Goal: Task Accomplishment & Management: Manage account settings

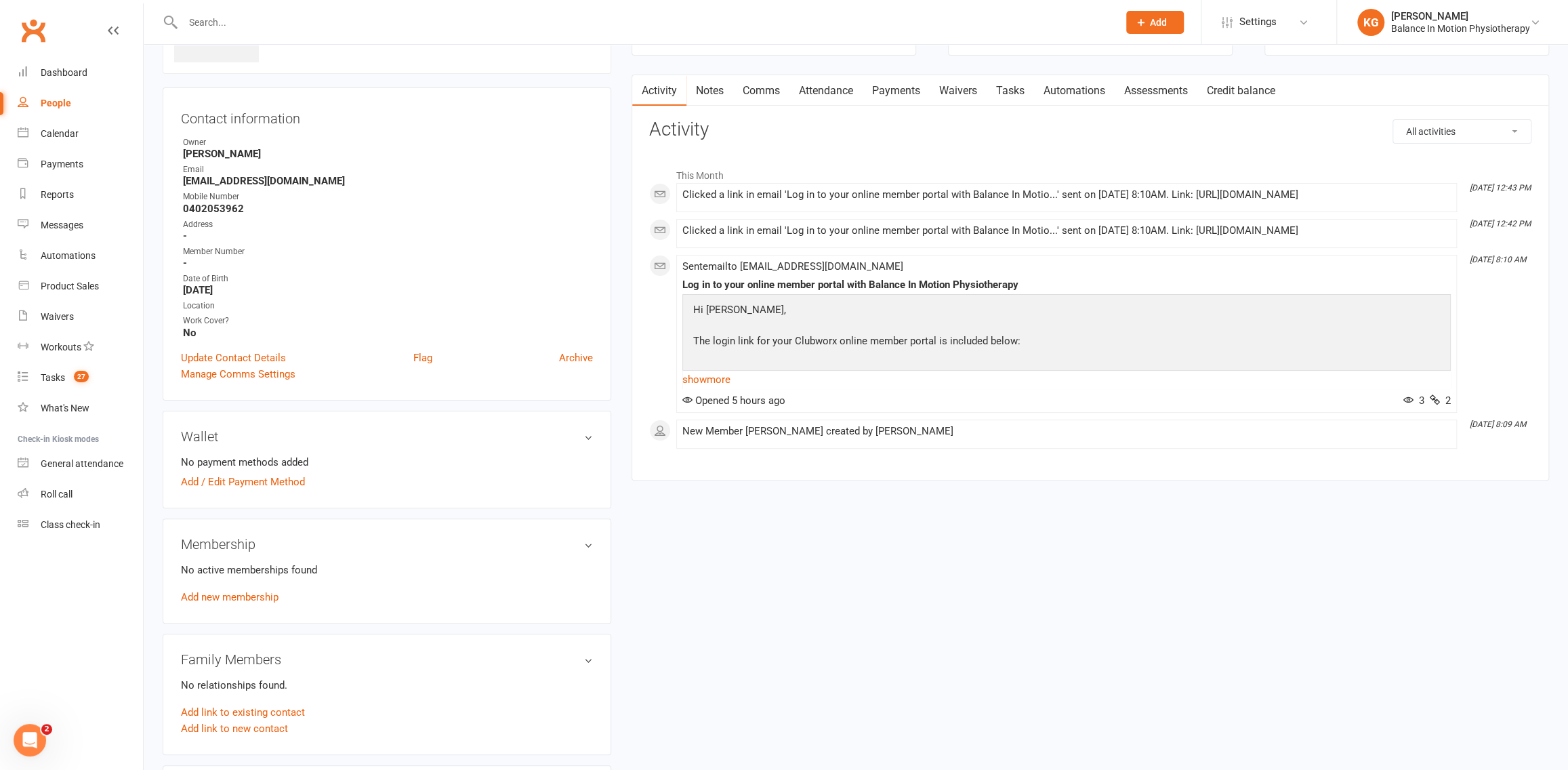
click at [881, 91] on link "Payments" at bounding box center [896, 90] width 67 height 31
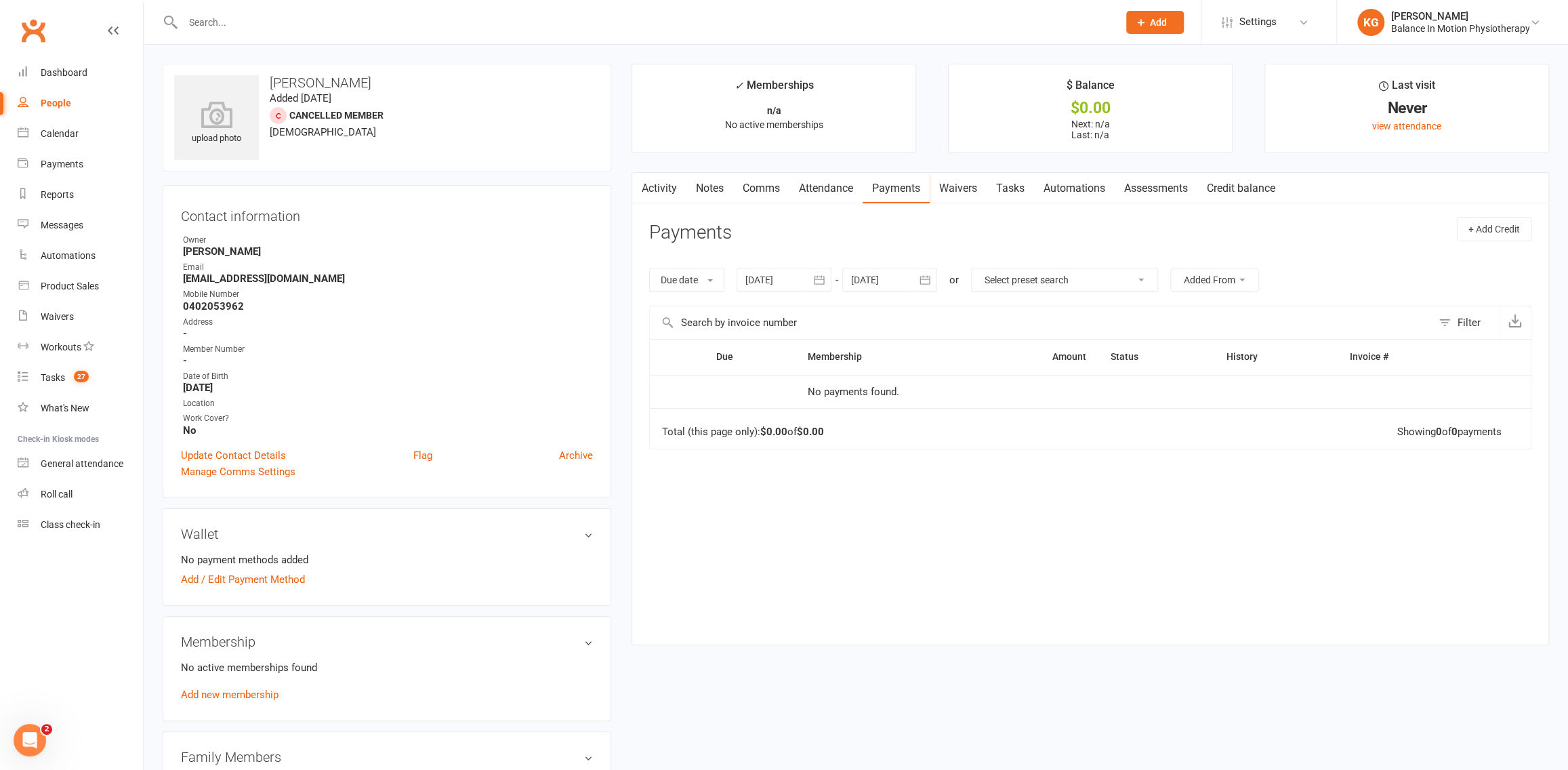
click at [291, 20] on input "text" at bounding box center [644, 22] width 930 height 19
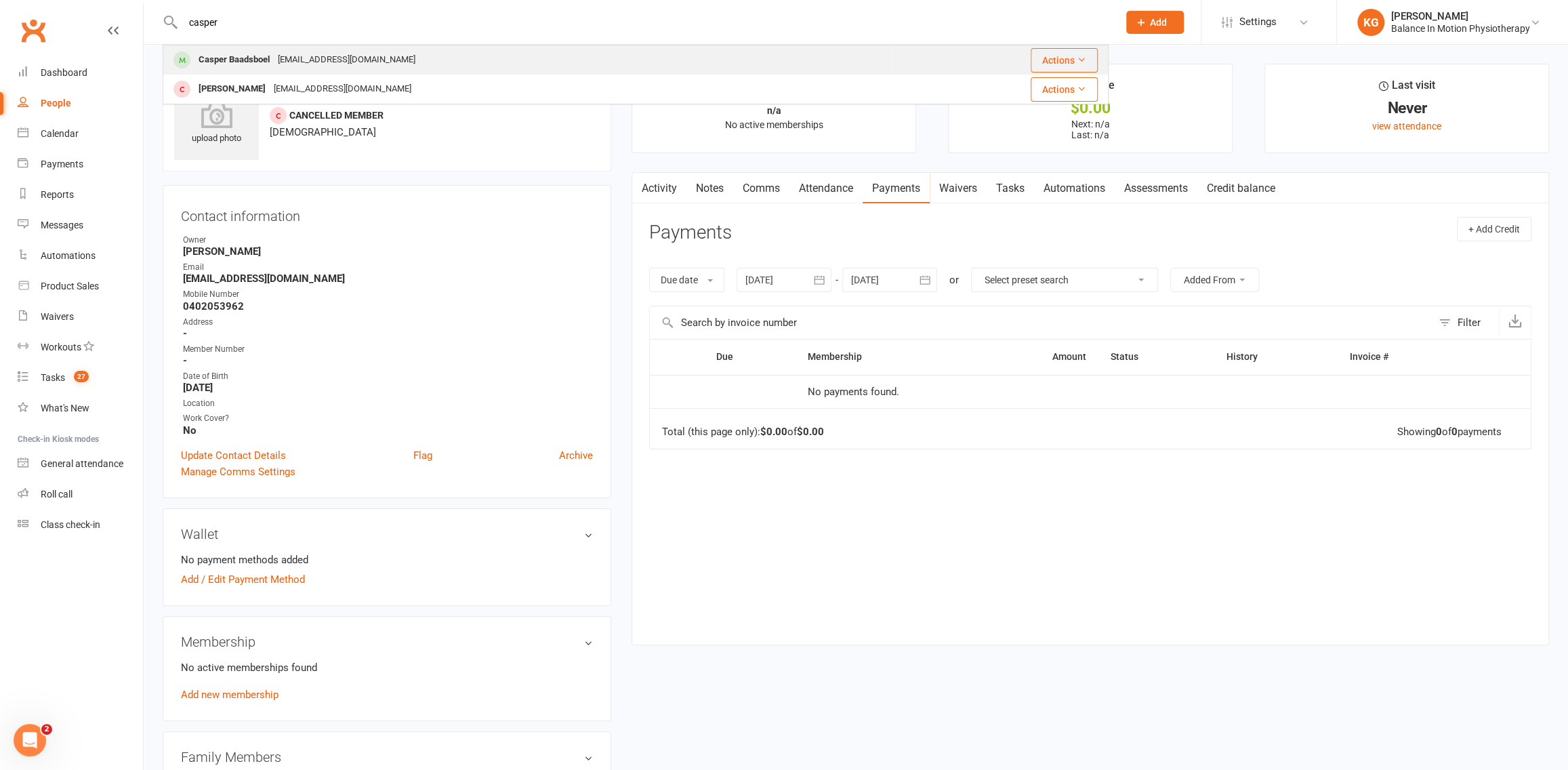
type input "casper"
click at [400, 59] on div "Casper Baadsboel [EMAIL_ADDRESS][DOMAIN_NAME]" at bounding box center [527, 60] width 727 height 28
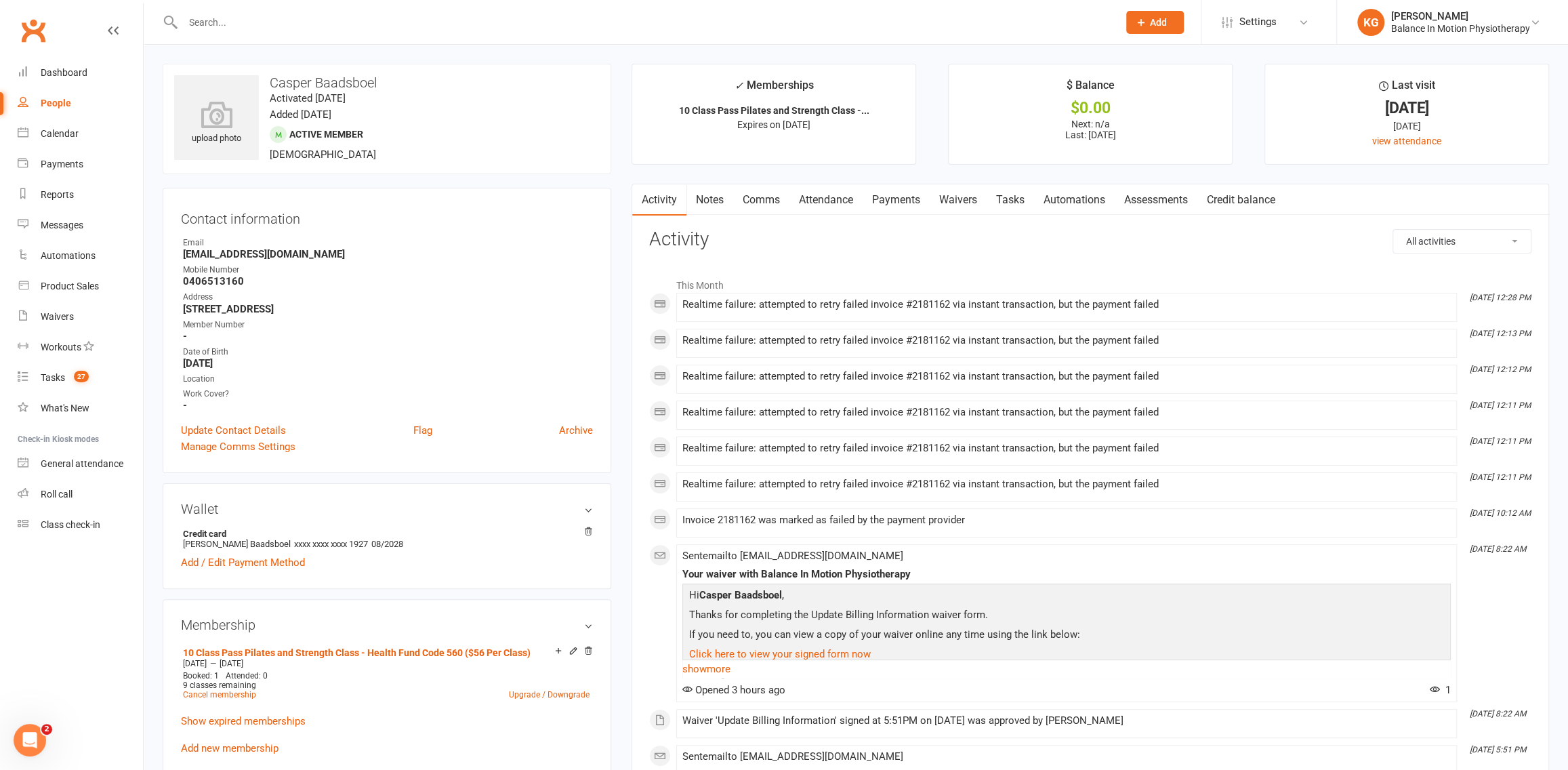
click at [913, 205] on link "Payments" at bounding box center [896, 200] width 67 height 31
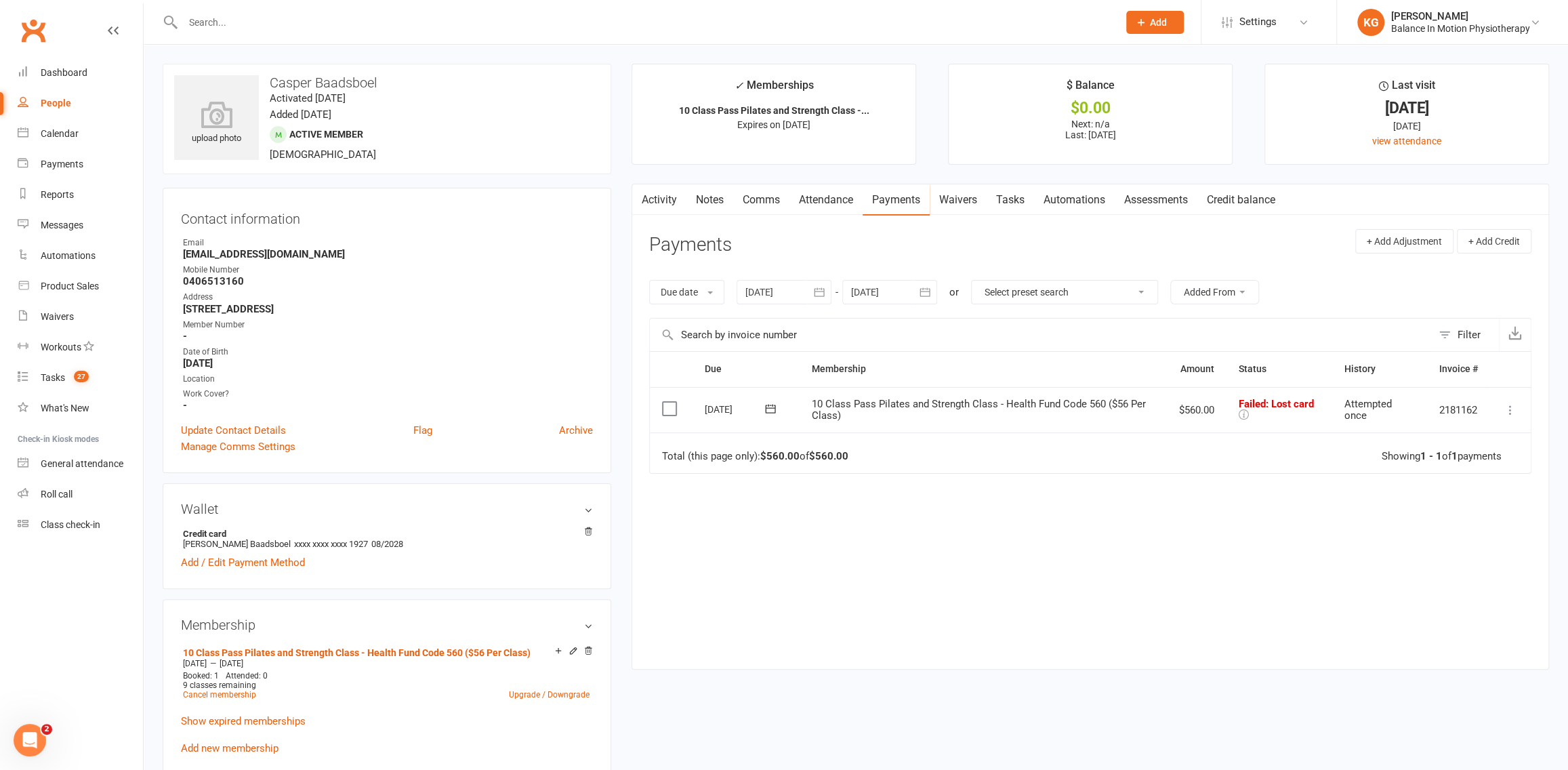
click at [1515, 408] on icon at bounding box center [1510, 410] width 13 height 13
click at [1439, 540] on link "Retry now" at bounding box center [1452, 545] width 135 height 27
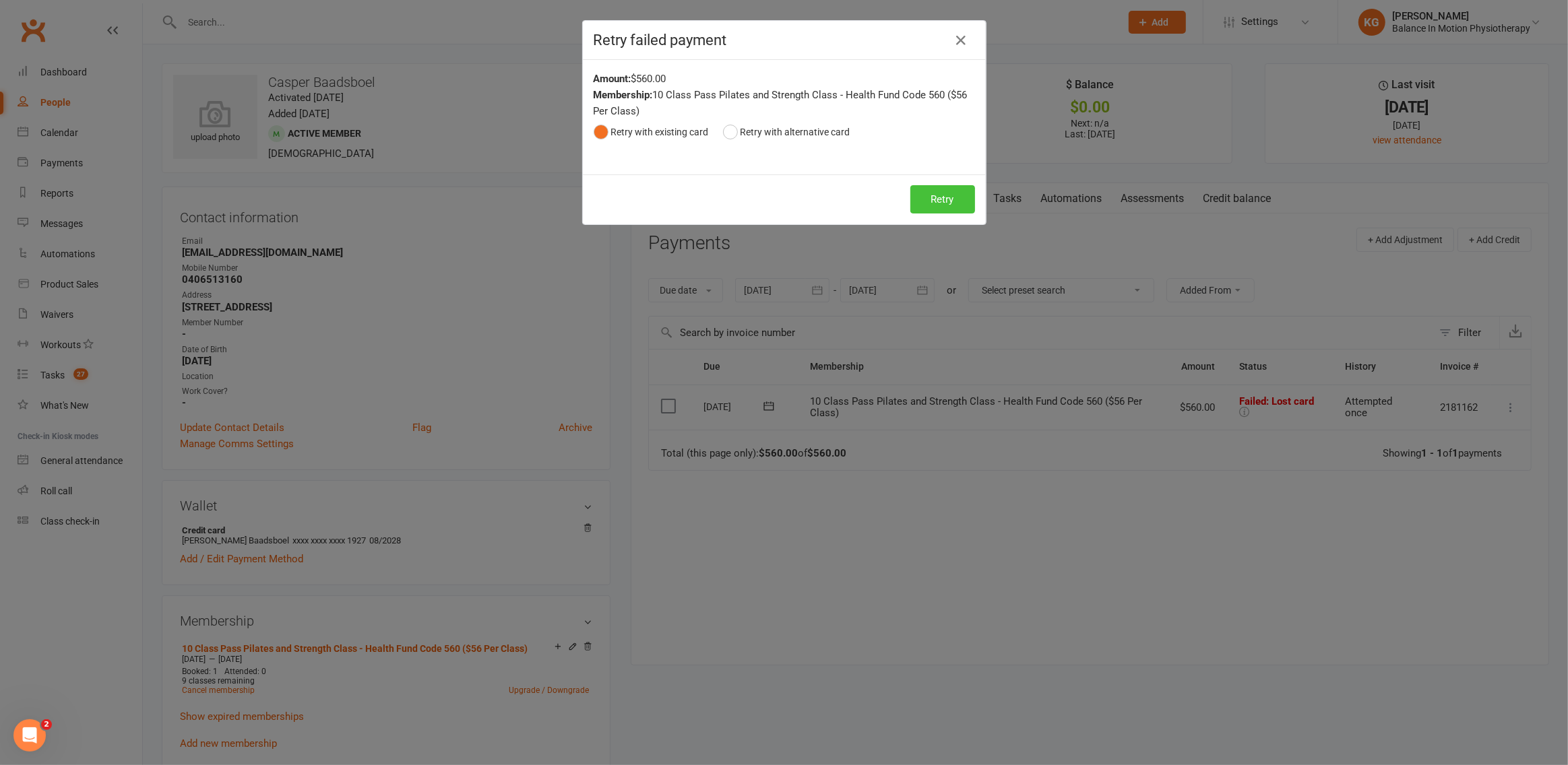
click at [933, 201] on button "Retry" at bounding box center [943, 200] width 65 height 29
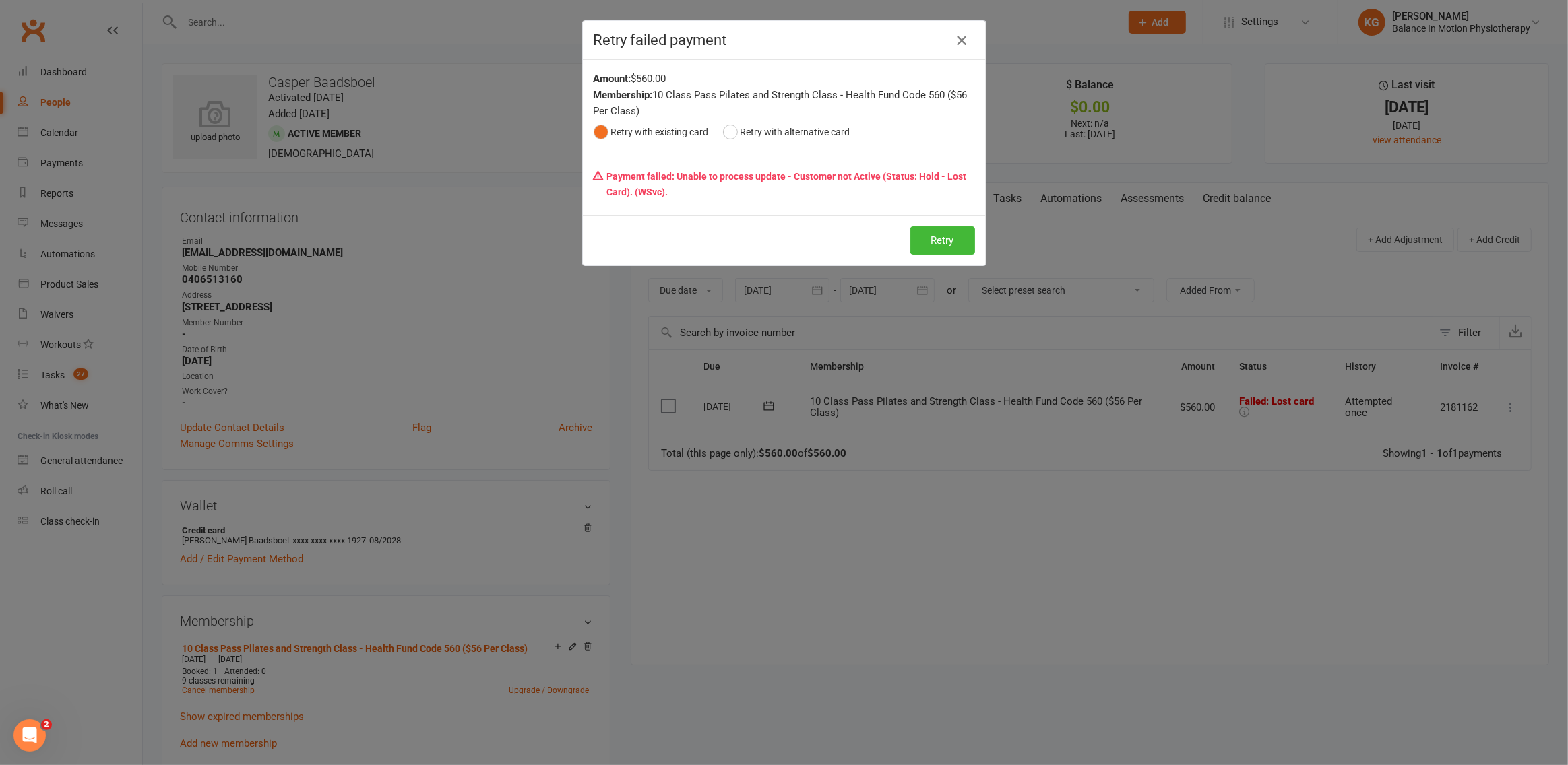
click at [953, 40] on icon "button" at bounding box center [961, 40] width 16 height 16
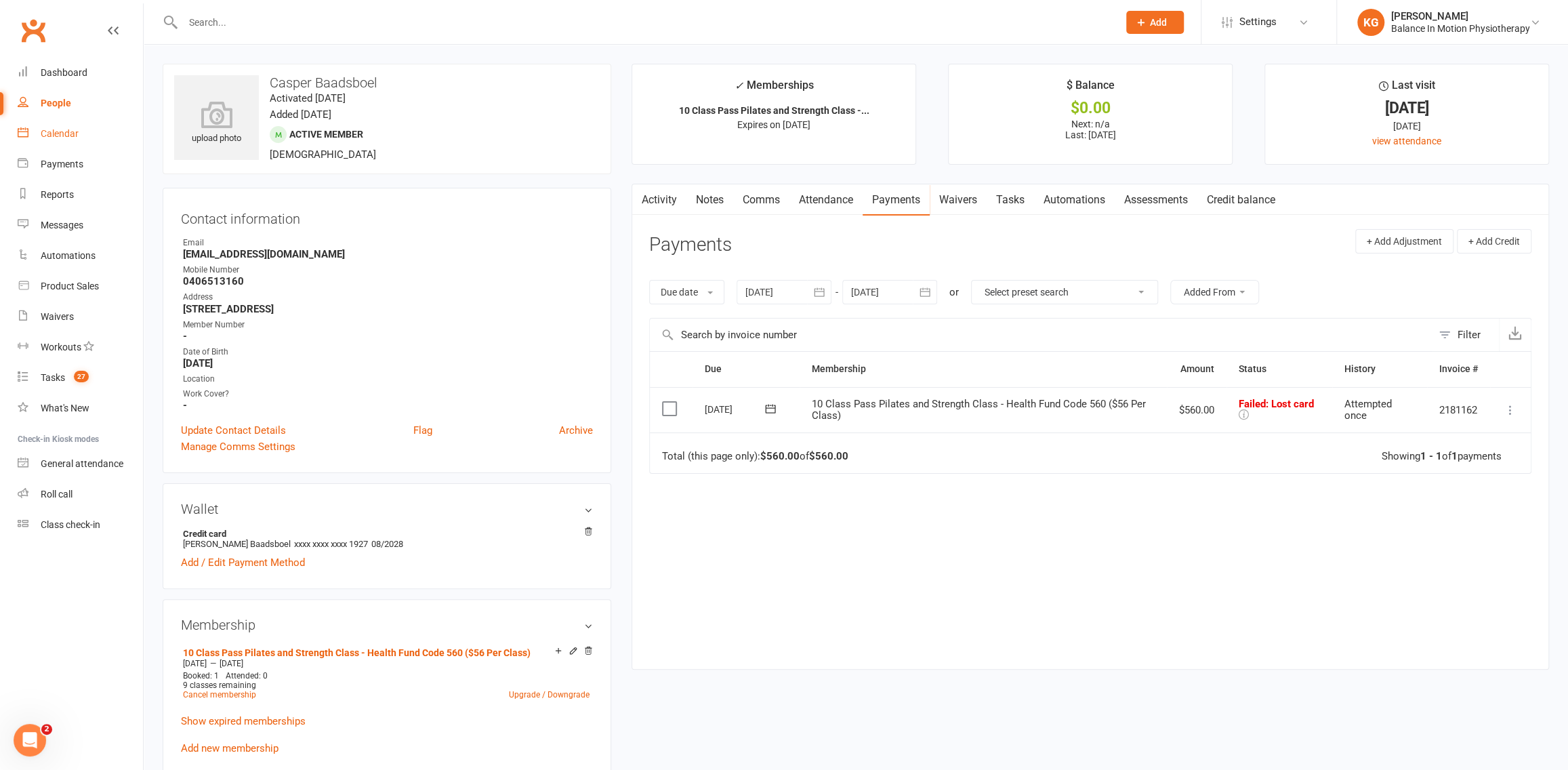
click at [91, 133] on link "Calendar" at bounding box center [80, 134] width 126 height 31
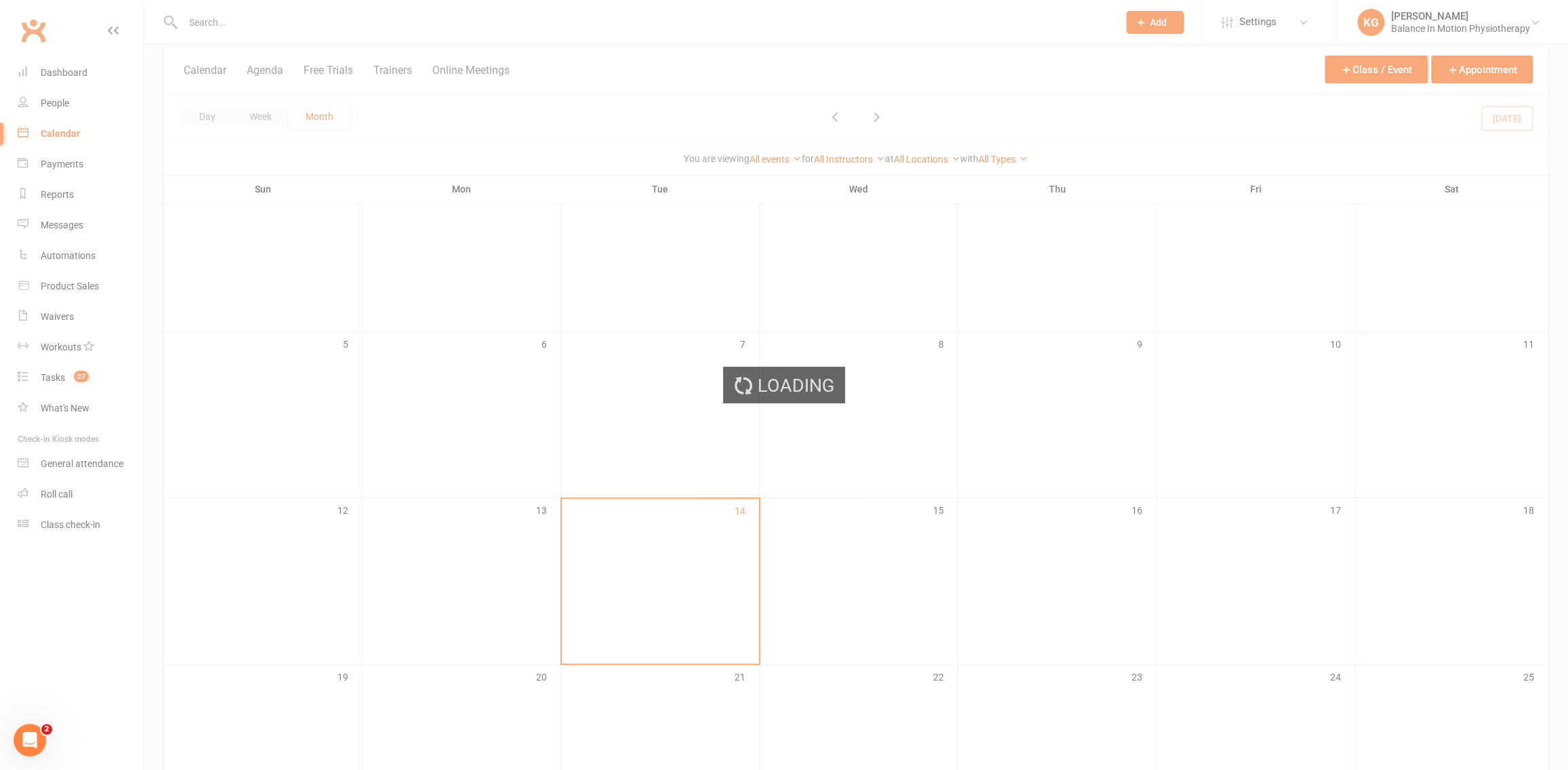
scroll to position [241, 0]
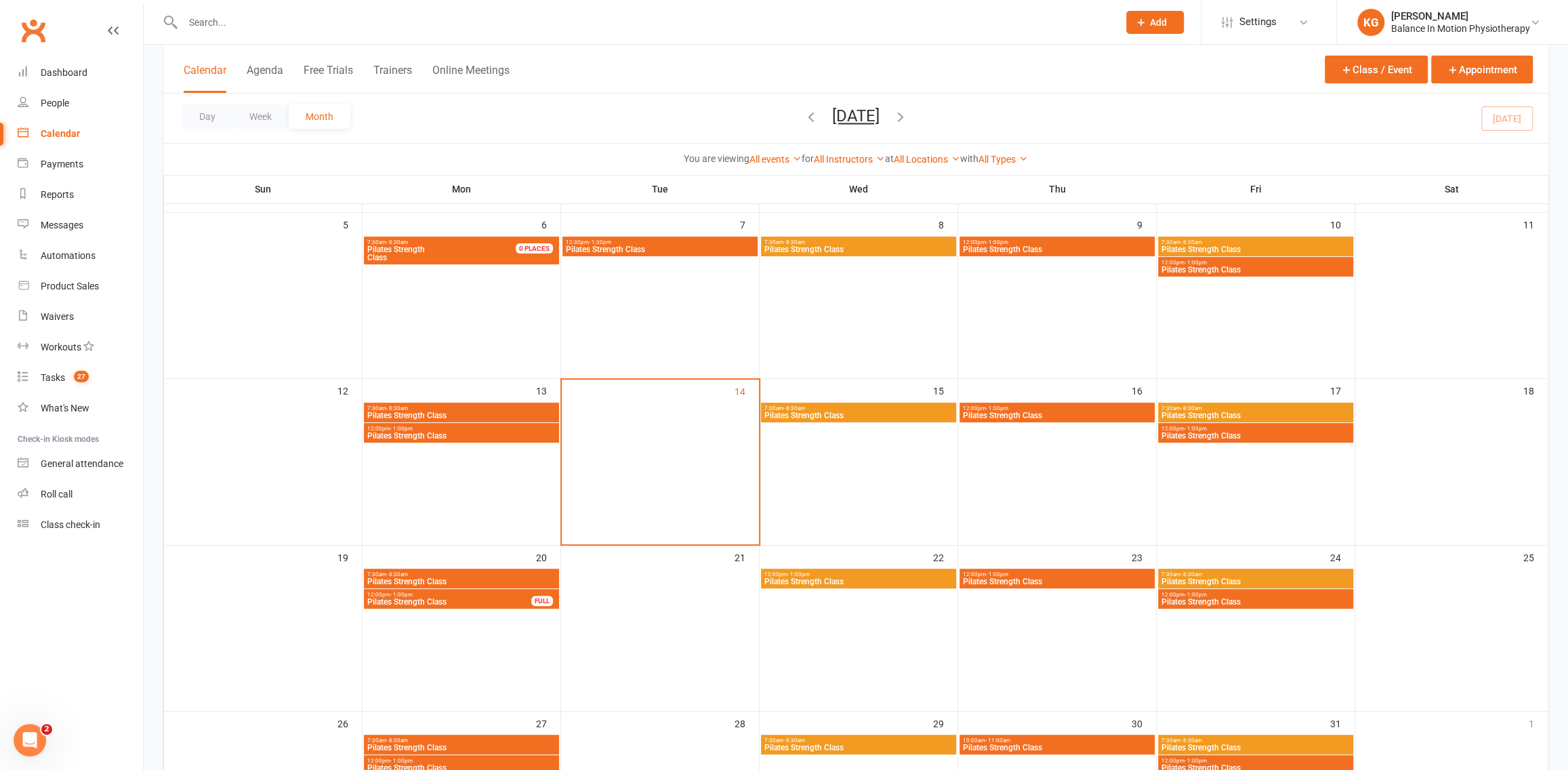
click at [1084, 409] on span "12:00pm - 1:00pm" at bounding box center [1058, 409] width 190 height 6
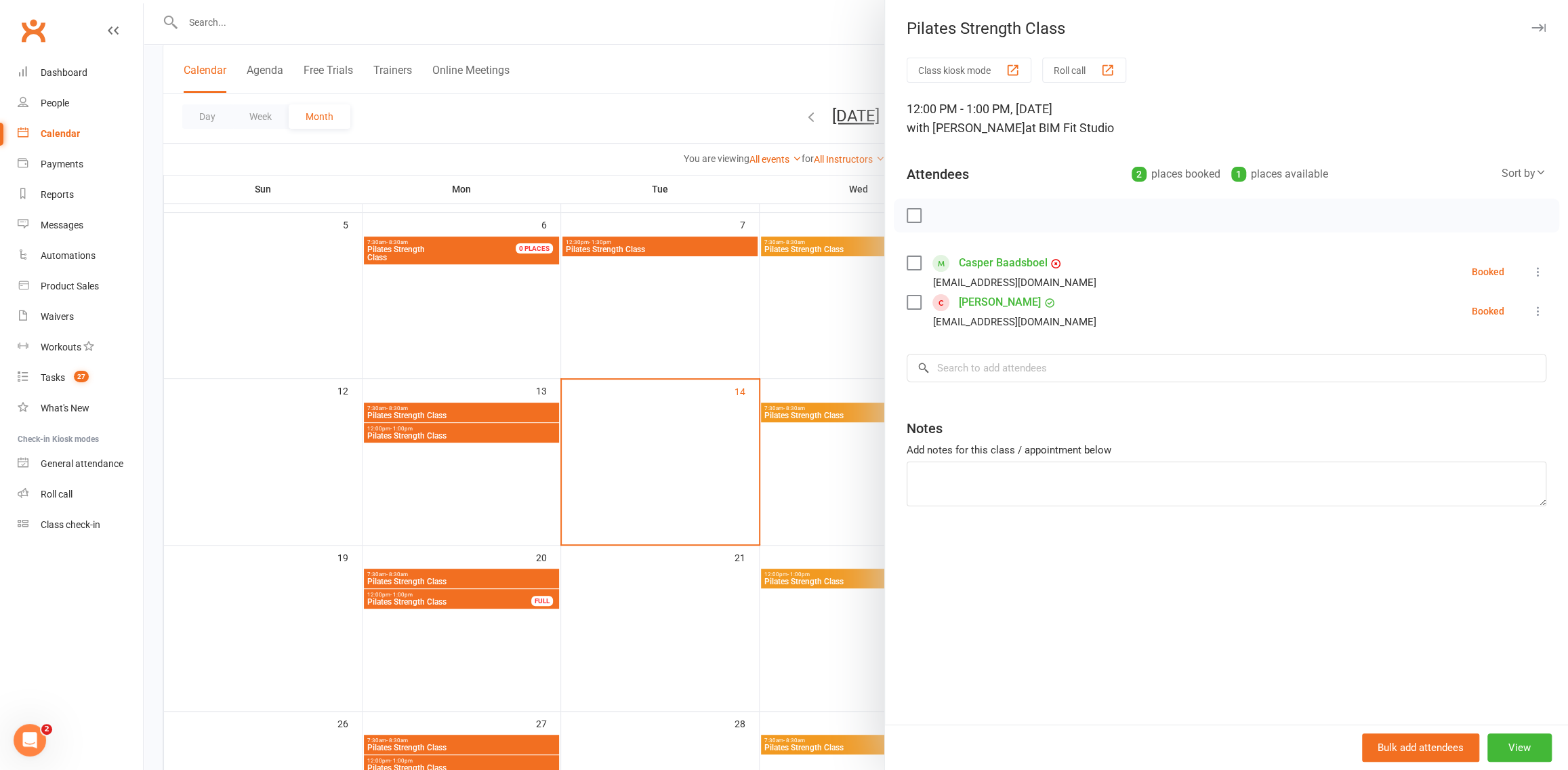
click at [692, 326] on div at bounding box center [856, 385] width 1425 height 770
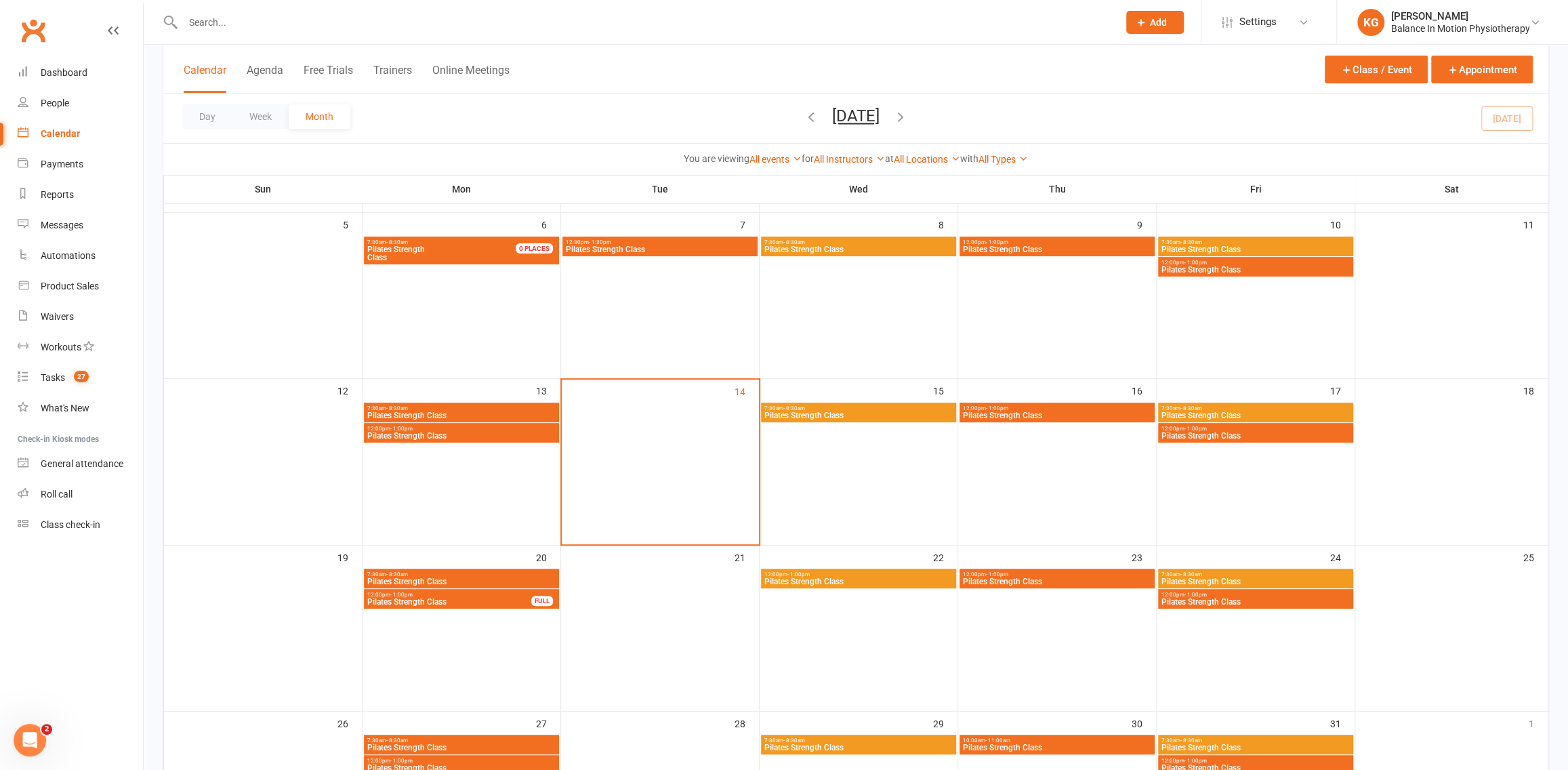
click at [1083, 417] on span "Pilates Strength Class" at bounding box center [1058, 415] width 190 height 8
